Goal: Task Accomplishment & Management: Manage account settings

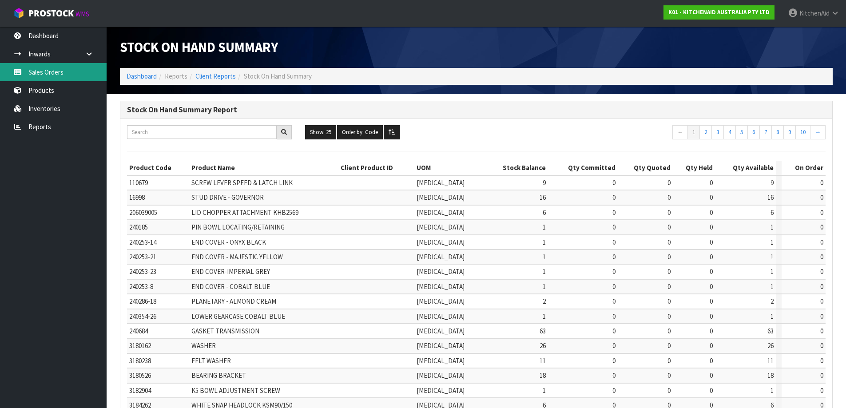
click at [51, 75] on link "Sales Orders" at bounding box center [53, 72] width 107 height 18
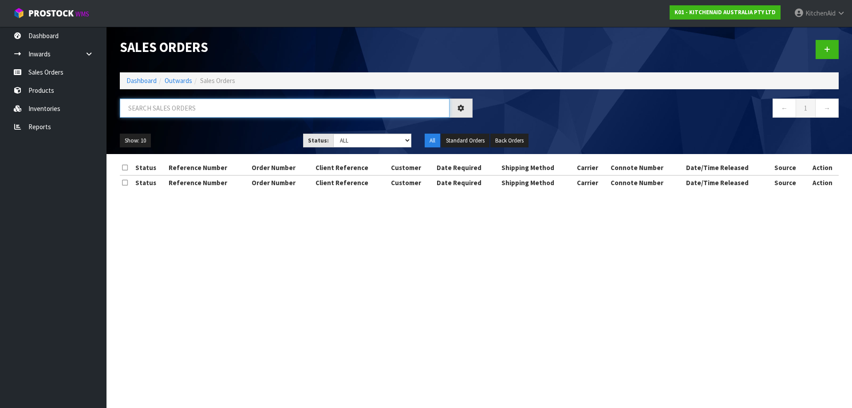
click at [192, 103] on input "text" at bounding box center [285, 108] width 330 height 19
paste input "4104957219"
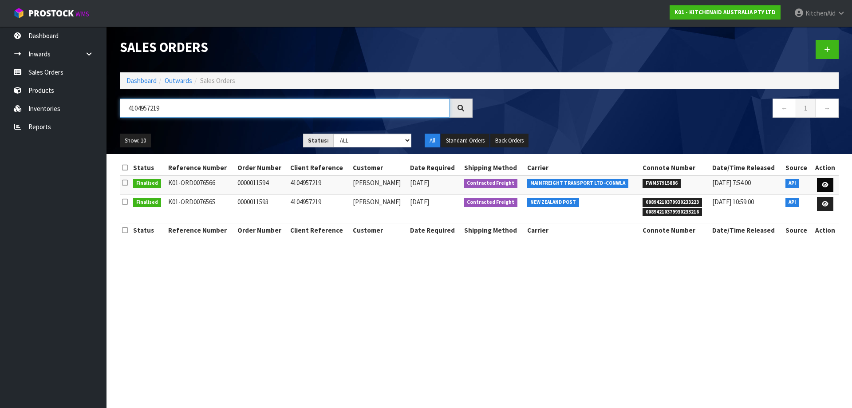
type input "4104957219"
click at [828, 187] on icon at bounding box center [825, 185] width 7 height 6
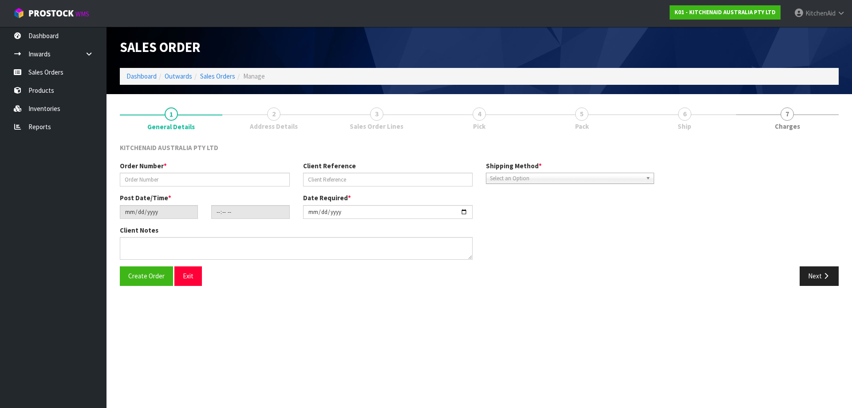
type input "0000011594"
type input "4104957219"
type input "[DATE]"
type input "17:32:55.000"
type input "[DATE]"
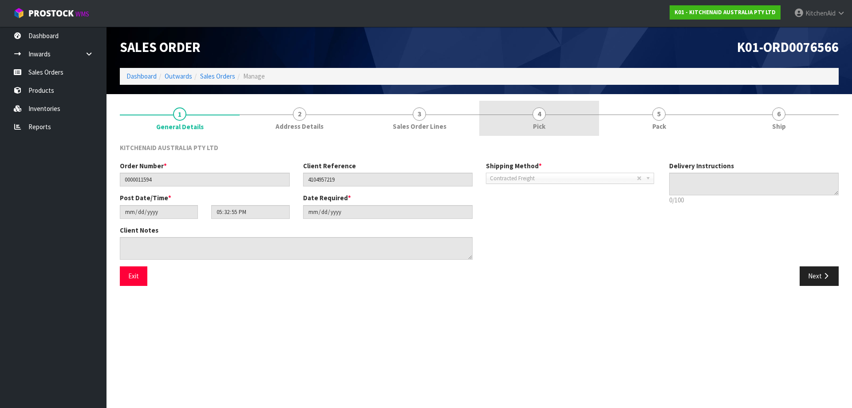
click at [526, 111] on link "4 Pick" at bounding box center [539, 118] width 120 height 35
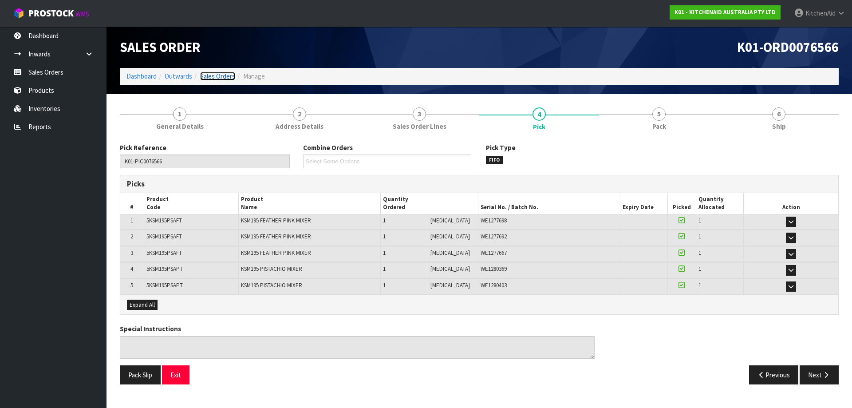
click at [221, 75] on link "Sales Orders" at bounding box center [217, 76] width 35 height 8
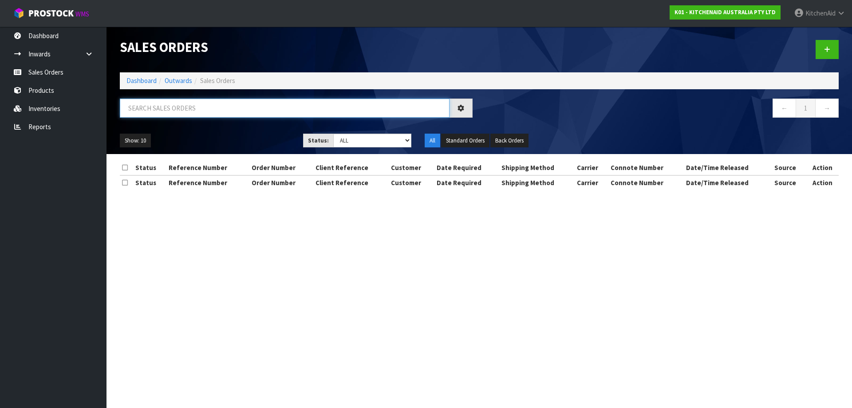
click at [216, 110] on input "text" at bounding box center [285, 108] width 330 height 19
paste input "4104957219"
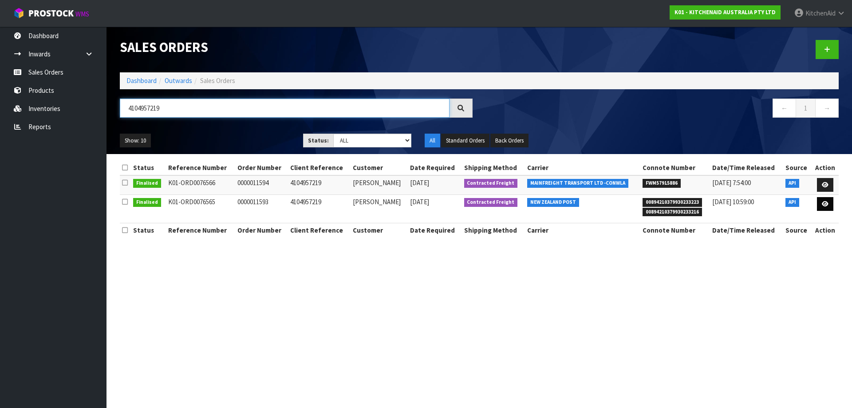
type input "4104957219"
click at [821, 208] on link at bounding box center [825, 204] width 16 height 14
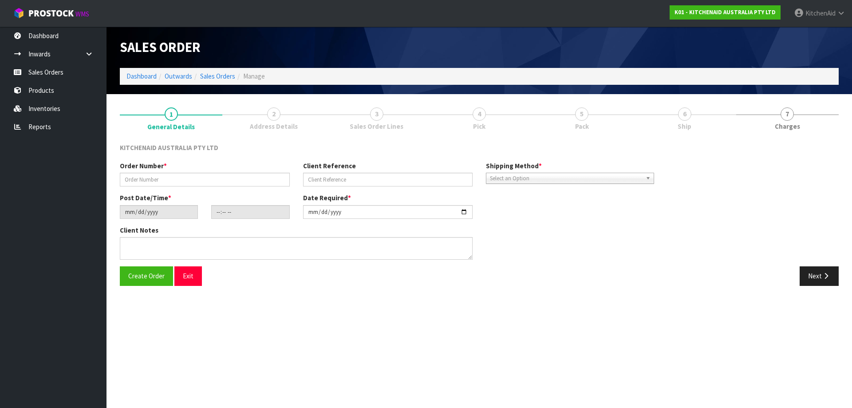
type input "0000011593"
type input "4104957219"
type input "[DATE]"
type input "17:32:54.000"
type input "[DATE]"
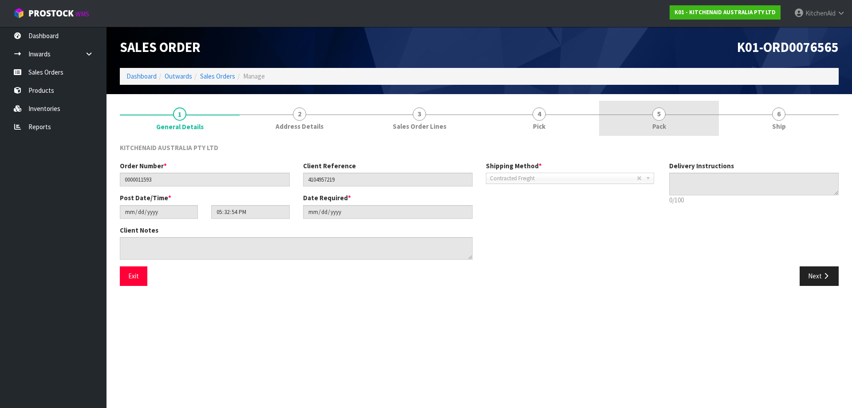
click at [668, 117] on link "5 Pack" at bounding box center [659, 118] width 120 height 35
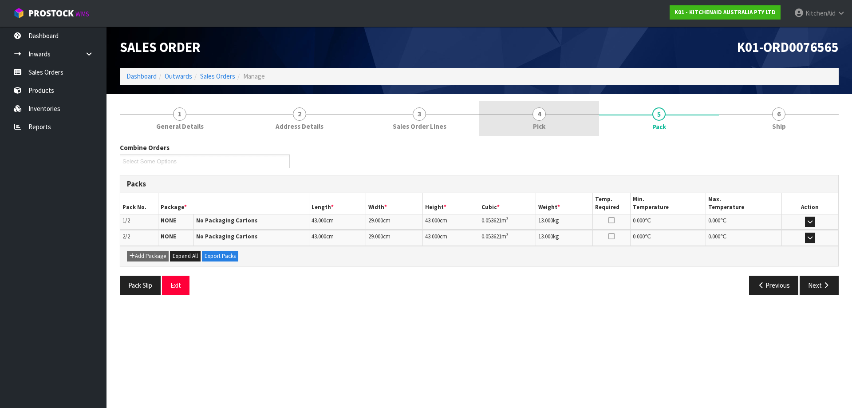
click at [559, 123] on link "4 Pick" at bounding box center [539, 118] width 120 height 35
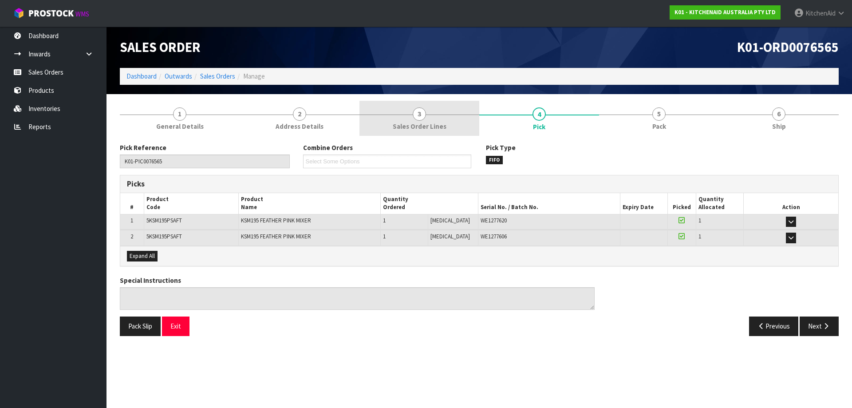
click at [455, 118] on link "3 Sales Order Lines" at bounding box center [420, 118] width 120 height 35
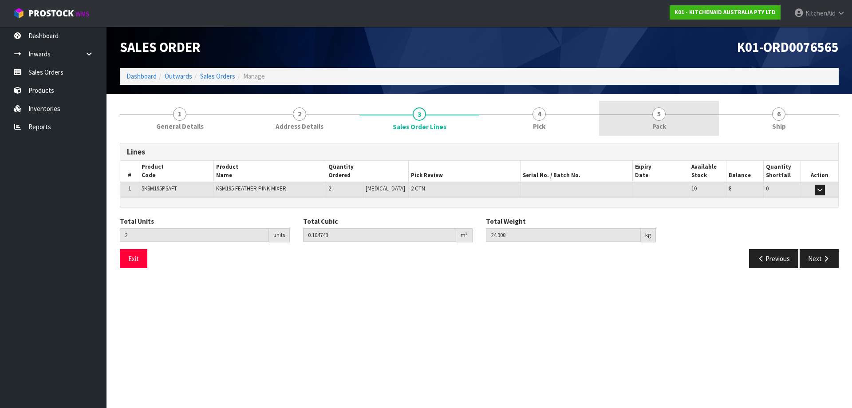
click at [668, 112] on link "5 Pack" at bounding box center [659, 118] width 120 height 35
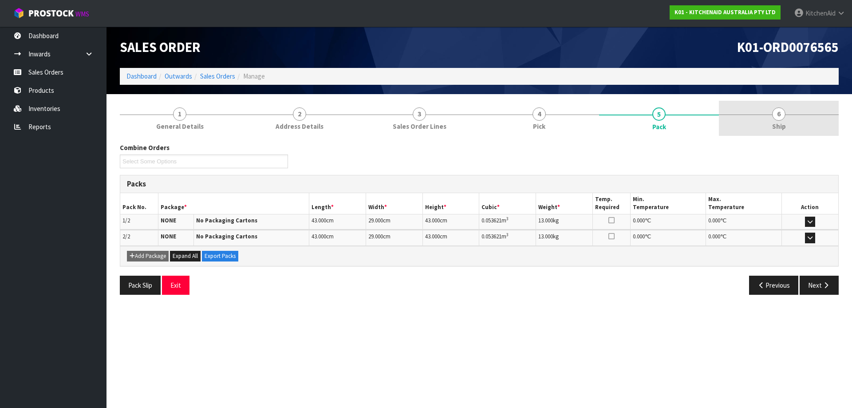
click at [769, 124] on link "6 Ship" at bounding box center [779, 118] width 120 height 35
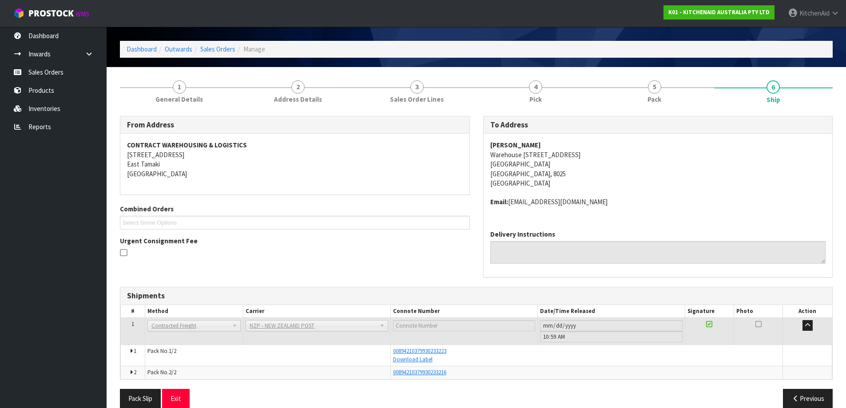
scroll to position [40, 0]
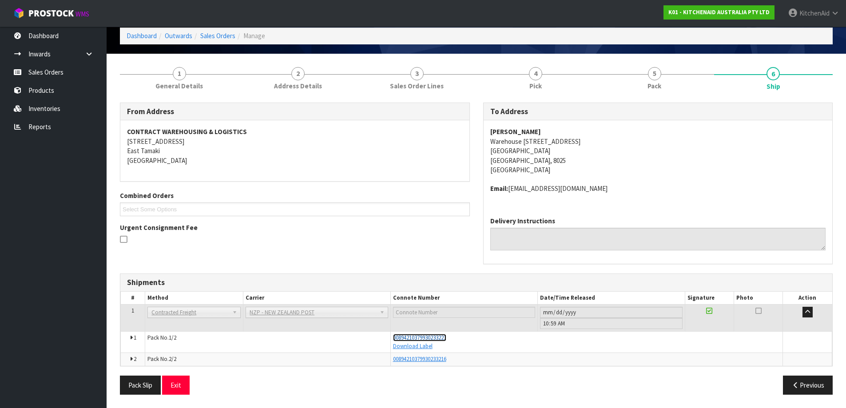
click at [434, 338] on span "00894210379930233223" at bounding box center [419, 338] width 53 height 8
click at [420, 358] on span "00894210379930233216" at bounding box center [419, 359] width 53 height 8
click at [49, 69] on link "Sales Orders" at bounding box center [53, 72] width 107 height 18
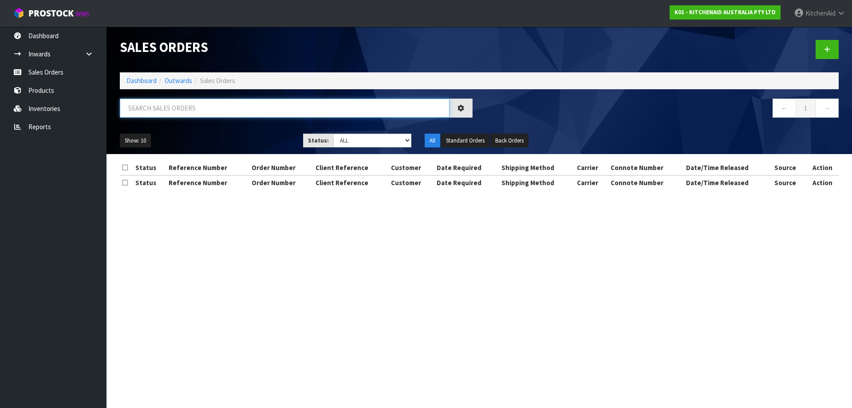
click at [225, 110] on input "text" at bounding box center [285, 108] width 330 height 19
paste input "4104931997"
type input "4104931997"
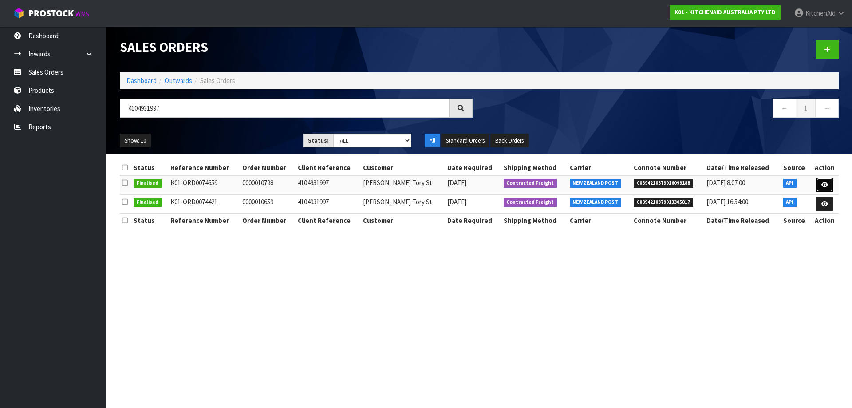
click at [825, 185] on icon at bounding box center [825, 185] width 7 height 6
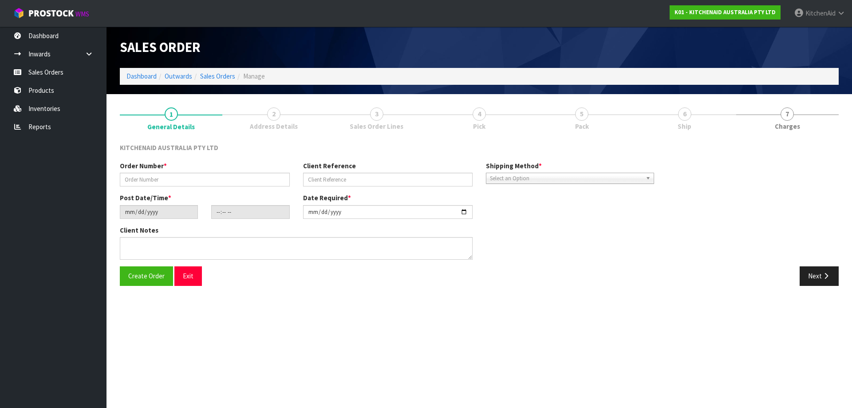
type input "0000010798"
type input "4104931997"
type input "[DATE]"
type input "15:31:27.000"
type input "[DATE]"
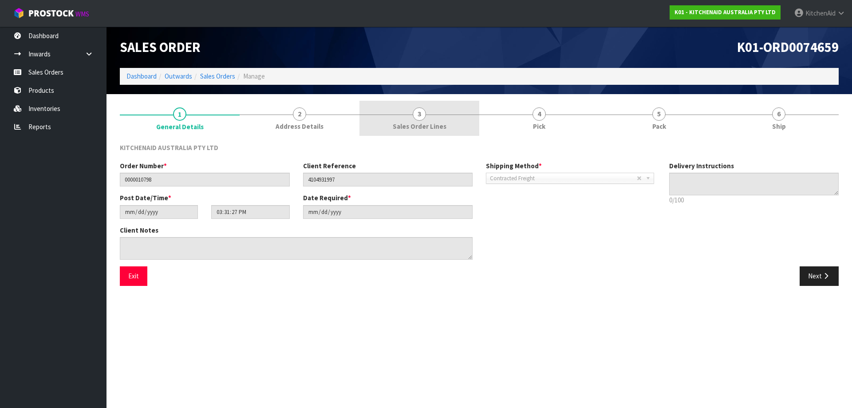
click at [428, 101] on link "3 Sales Order Lines" at bounding box center [420, 118] width 120 height 35
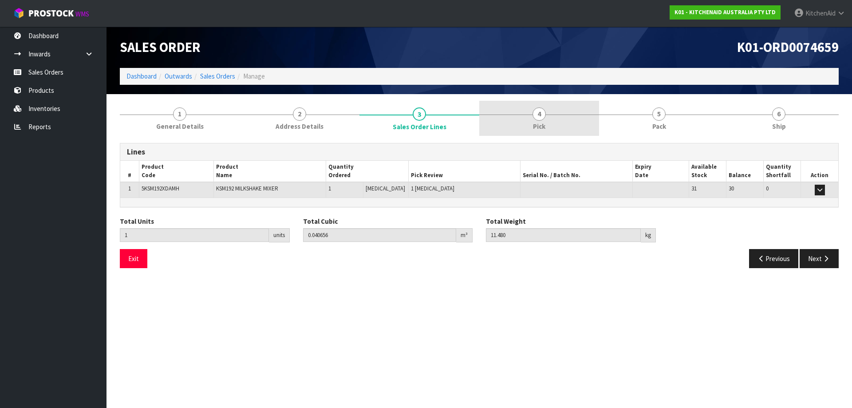
click at [547, 109] on link "4 Pick" at bounding box center [539, 118] width 120 height 35
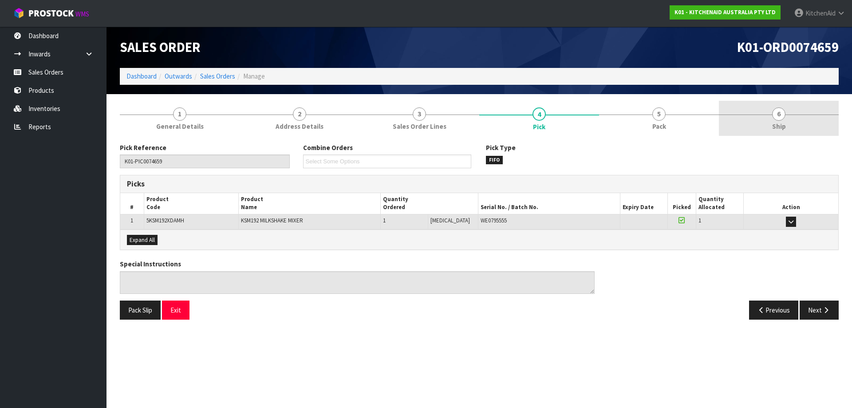
drag, startPoint x: 649, startPoint y: 123, endPoint x: 743, endPoint y: 112, distance: 95.1
click at [650, 123] on link "5 Pack" at bounding box center [659, 118] width 120 height 35
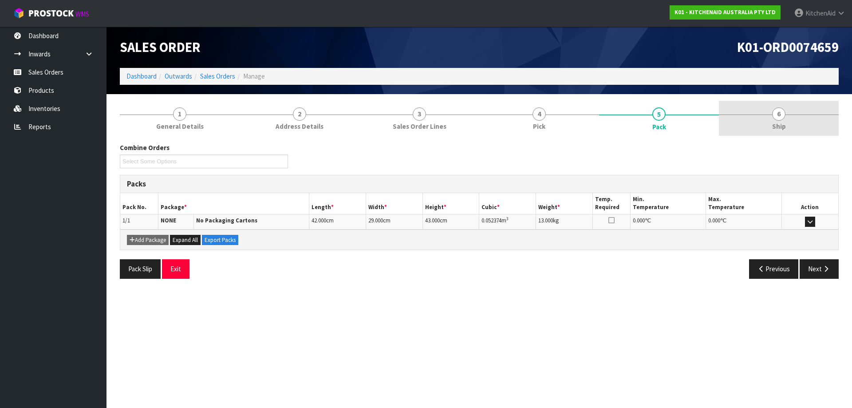
click at [759, 113] on link "6 Ship" at bounding box center [779, 118] width 120 height 35
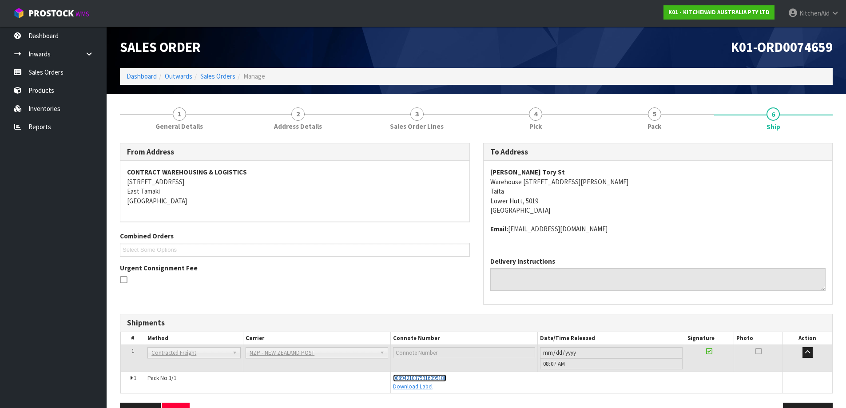
click at [434, 380] on span "00894210379916099188" at bounding box center [419, 378] width 53 height 8
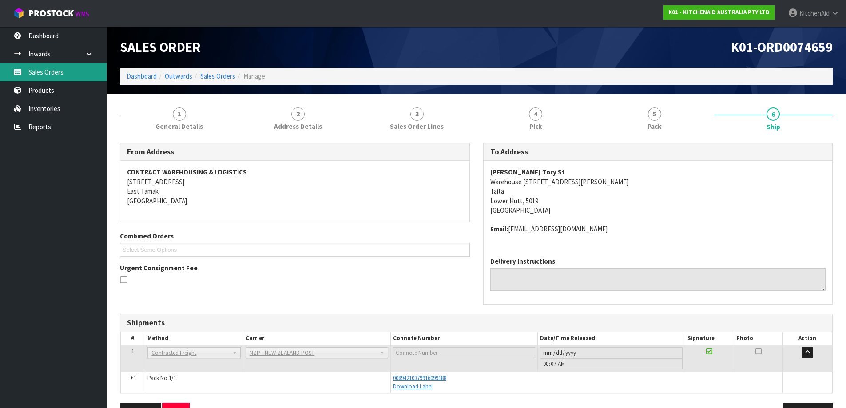
click at [54, 73] on link "Sales Orders" at bounding box center [53, 72] width 107 height 18
